Goal: Check status: Check status

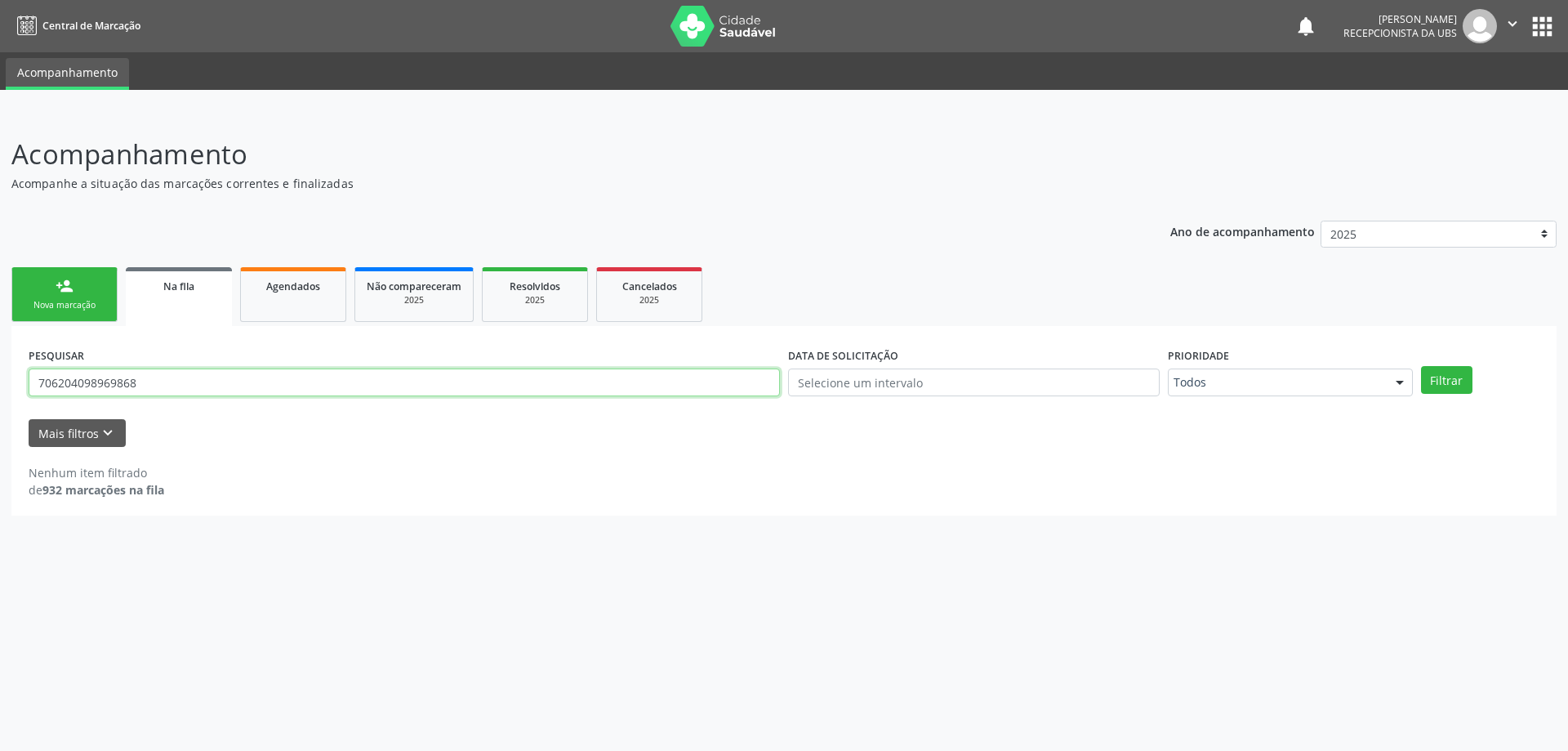
drag, startPoint x: 244, startPoint y: 388, endPoint x: 0, endPoint y: 393, distance: 244.1
click at [0, 393] on div "Acompanhamento Acompanhe a situação das marcações correntes e finalizadas Relat…" at bounding box center [784, 432] width 1568 height 638
click at [319, 294] on link "Agendados" at bounding box center [293, 293] width 106 height 54
drag, startPoint x: 242, startPoint y: 384, endPoint x: 106, endPoint y: 415, distance: 139.5
click at [106, 415] on form "PESQUISAR 706204098969868 DATA DE ATENDIMENTO [DATE] Filtrar UNIDADE EXECUTANTE…" at bounding box center [784, 394] width 1511 height 104
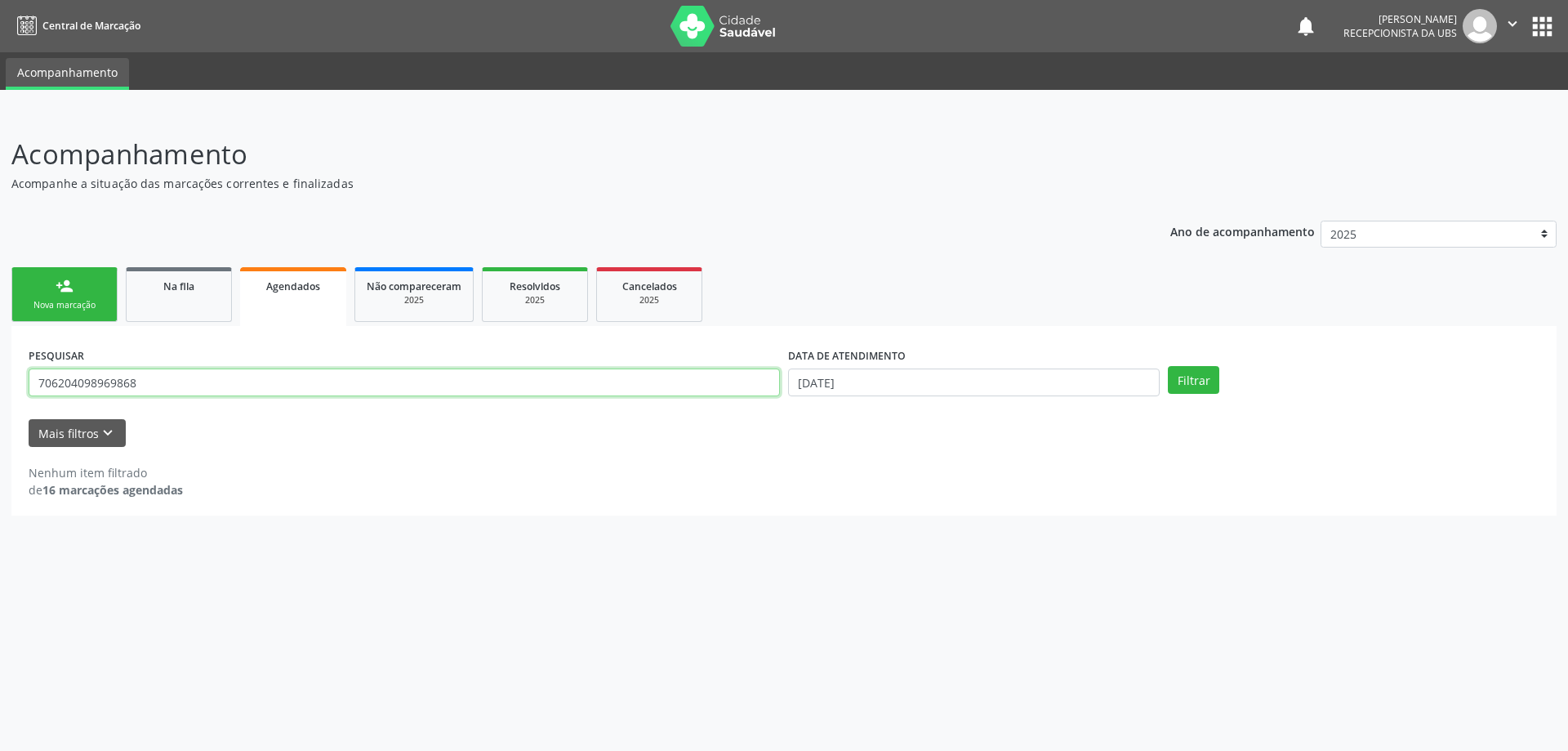
click at [366, 388] on input "706204098969868" at bounding box center [404, 382] width 752 height 28
drag, startPoint x: 286, startPoint y: 392, endPoint x: 0, endPoint y: 399, distance: 286.1
click at [0, 399] on div "Acompanhamento Acompanhe a situação das marcações correntes e finalizadas Relat…" at bounding box center [784, 432] width 1568 height 638
click at [388, 309] on link "Não compareceram 2025" at bounding box center [414, 293] width 119 height 54
drag, startPoint x: 307, startPoint y: 363, endPoint x: 267, endPoint y: 369, distance: 40.4
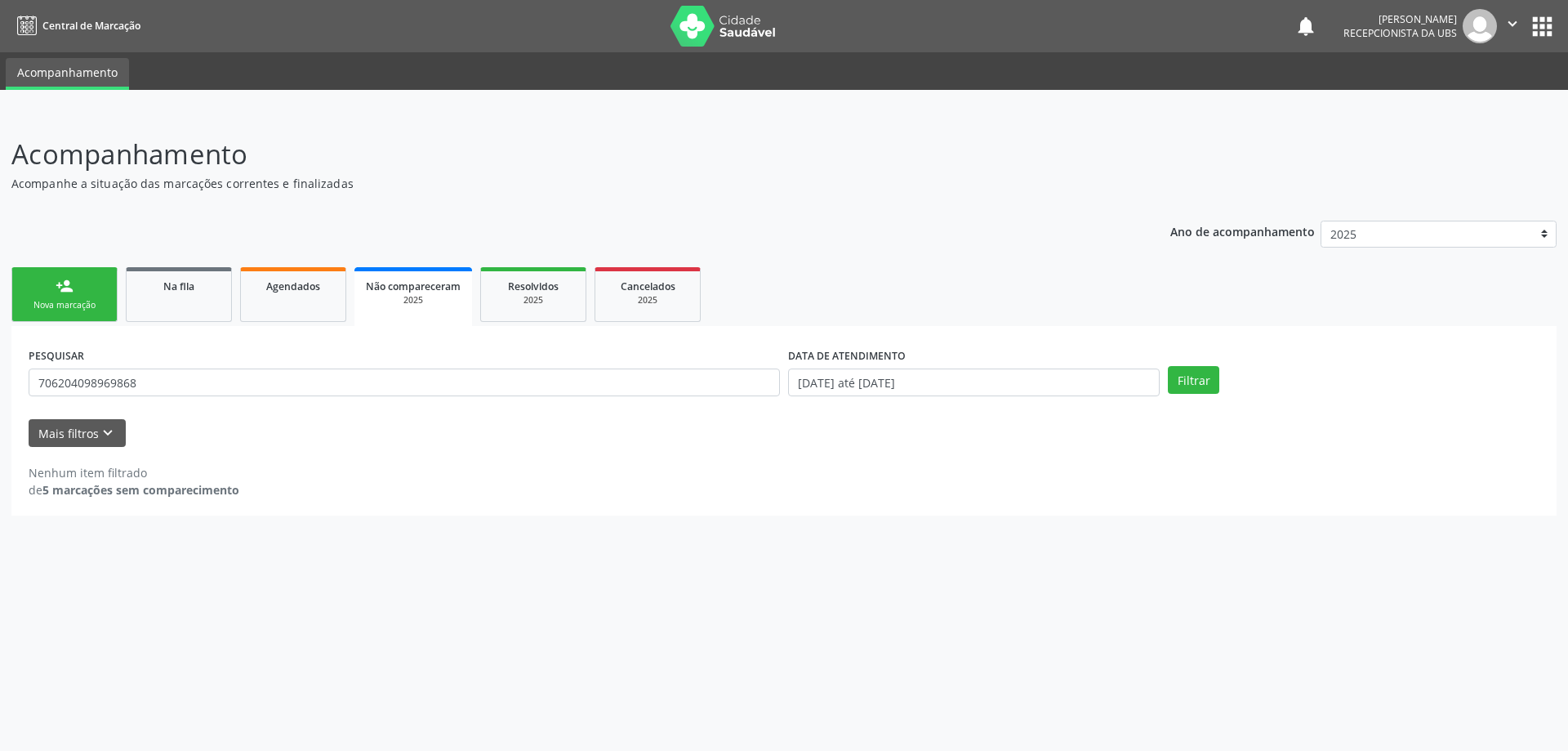
click at [267, 369] on div "PESQUISAR 706204098969868" at bounding box center [404, 375] width 759 height 64
drag, startPoint x: 201, startPoint y: 394, endPoint x: 0, endPoint y: 388, distance: 201.1
click at [0, 388] on div "Acompanhamento Acompanhe a situação das marcações correntes e finalizadas Relat…" at bounding box center [784, 432] width 1568 height 638
click at [533, 296] on div "2025" at bounding box center [533, 300] width 82 height 12
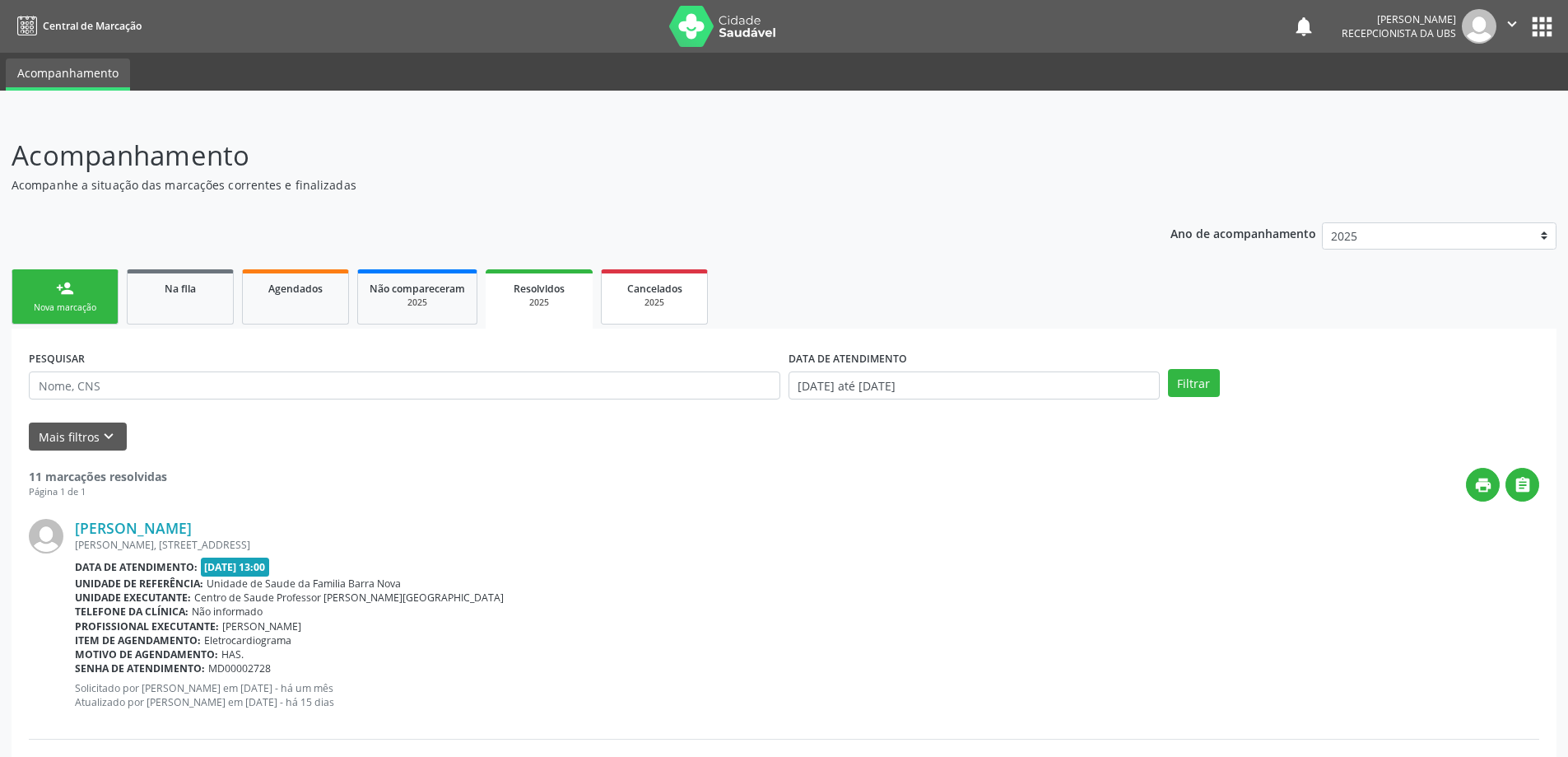
click at [651, 308] on div "2025" at bounding box center [654, 303] width 83 height 12
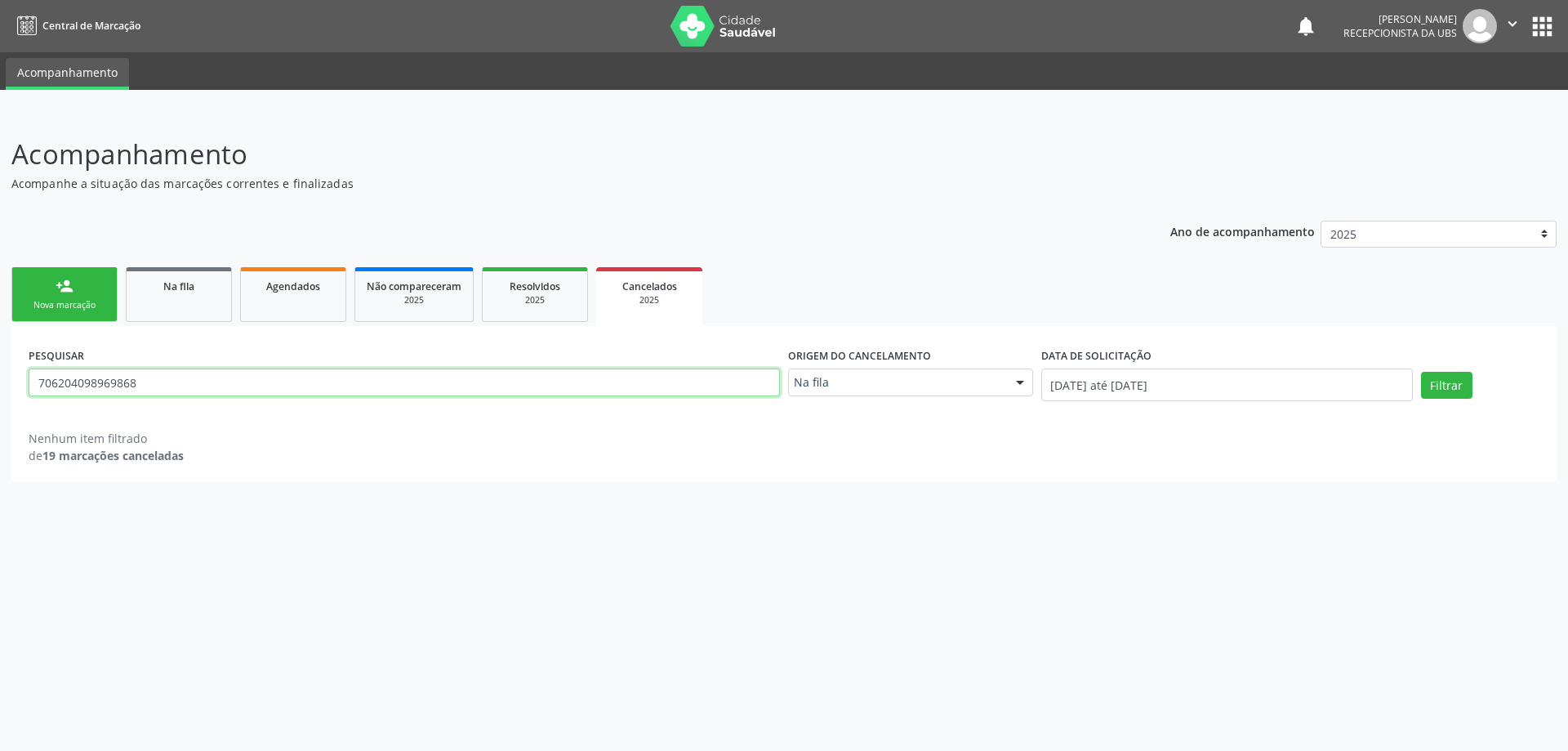
drag, startPoint x: 190, startPoint y: 377, endPoint x: 0, endPoint y: 397, distance: 191.0
click at [0, 397] on div "Acompanhamento Acompanhe a situação das marcações correntes e finalizadas Relat…" at bounding box center [784, 432] width 1568 height 638
click at [161, 306] on link "Na fila" at bounding box center [179, 293] width 106 height 54
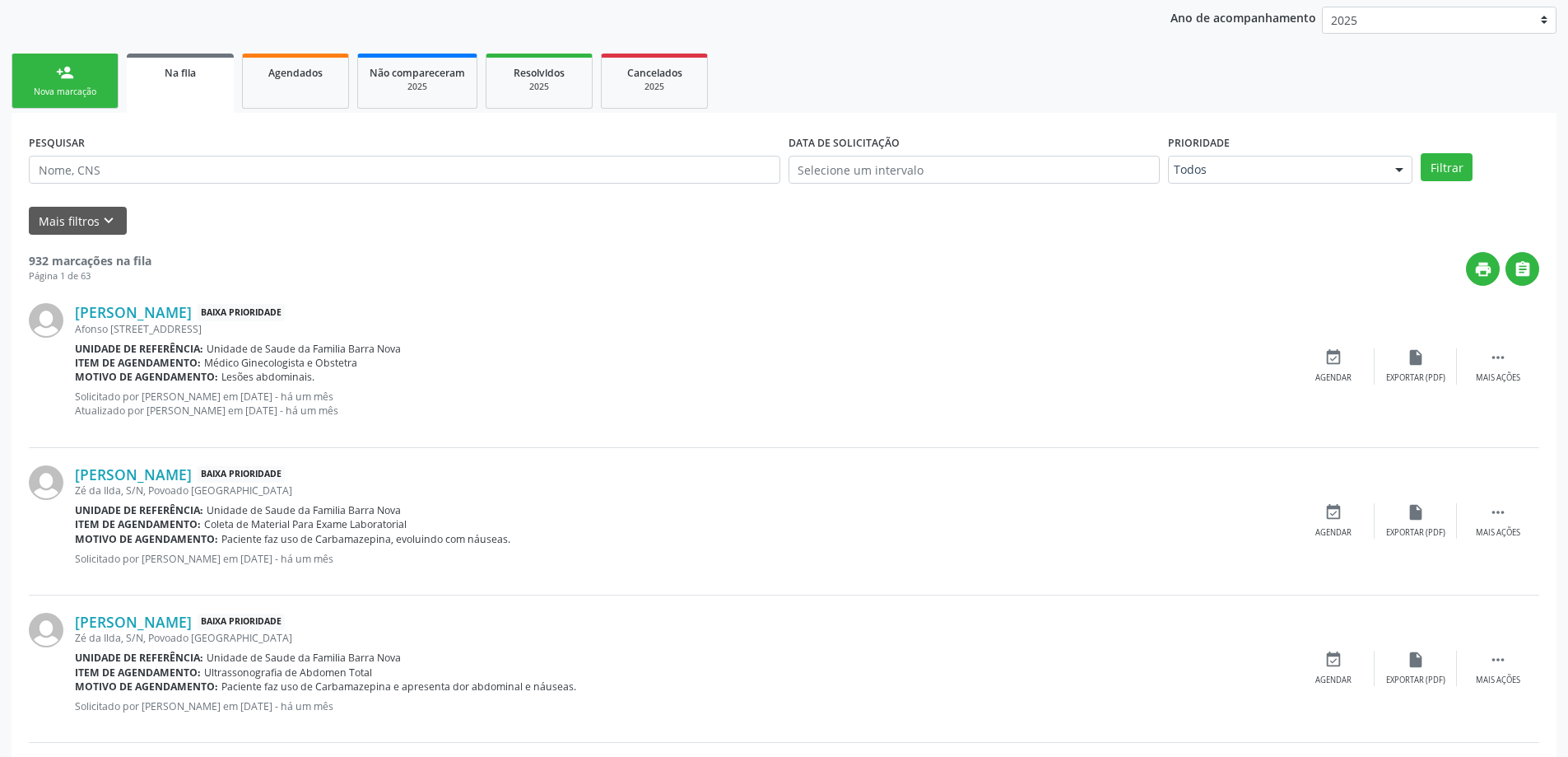
scroll to position [247, 0]
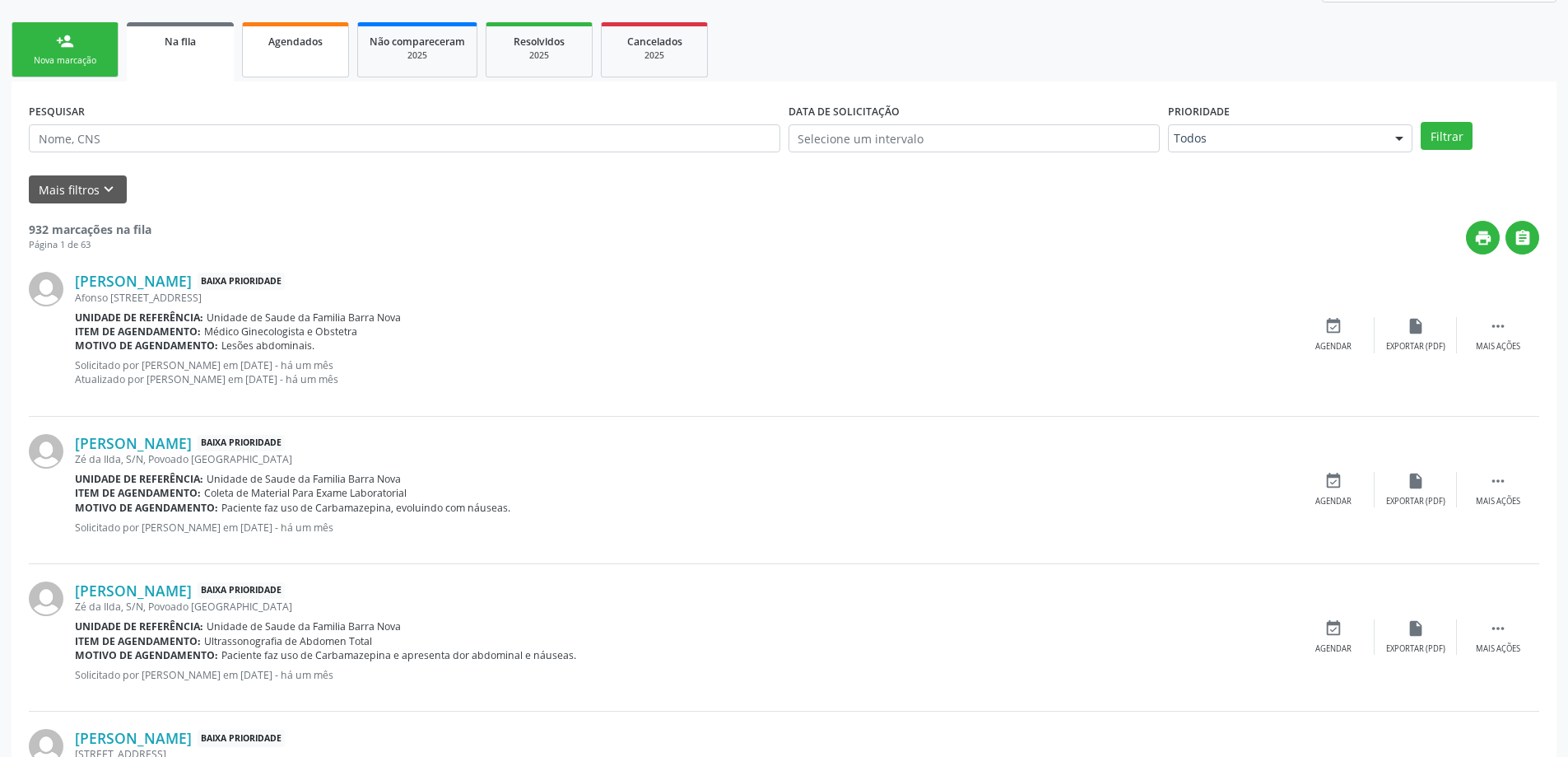
click at [277, 52] on link "Agendados" at bounding box center [295, 50] width 107 height 55
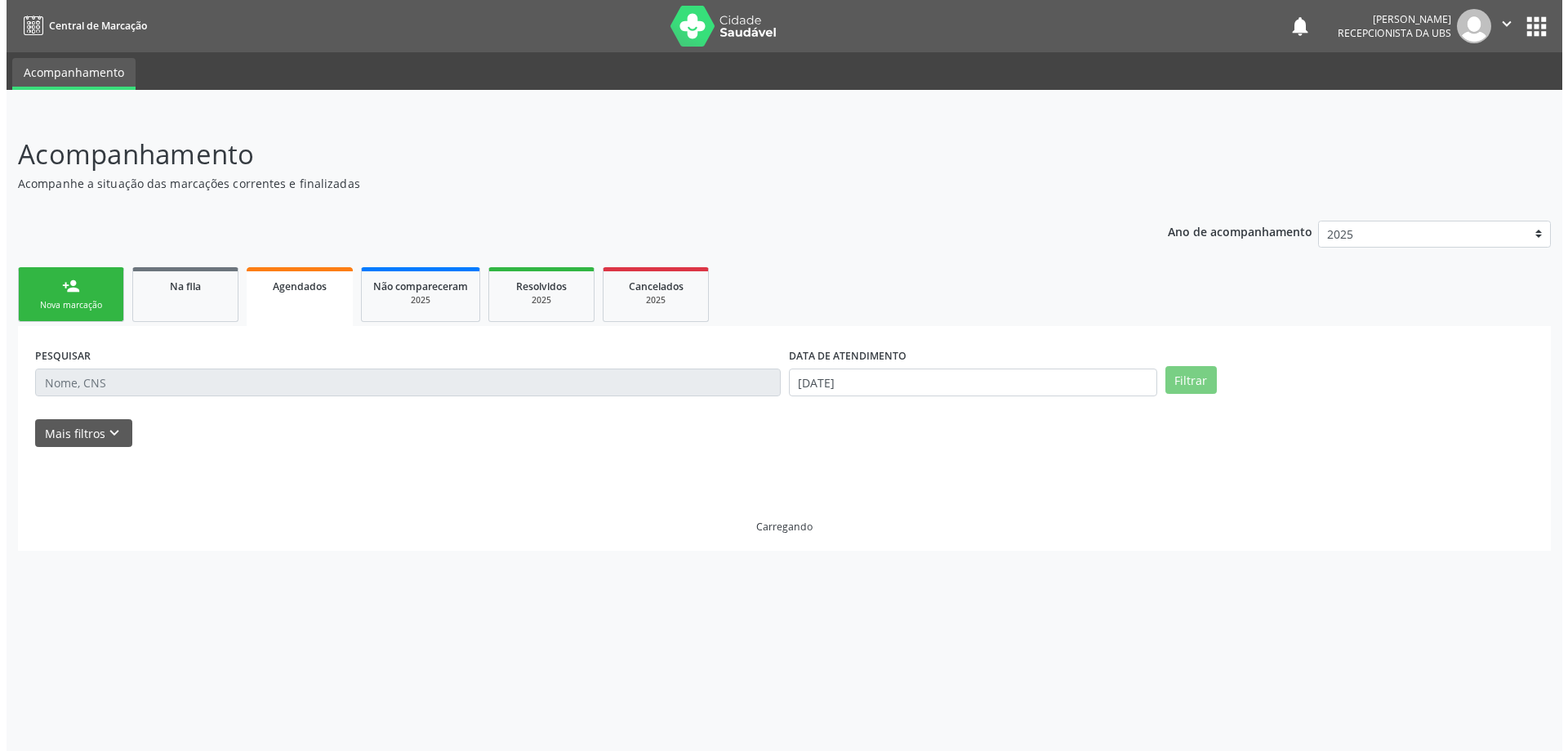
scroll to position [0, 0]
